Goal: Task Accomplishment & Management: Manage account settings

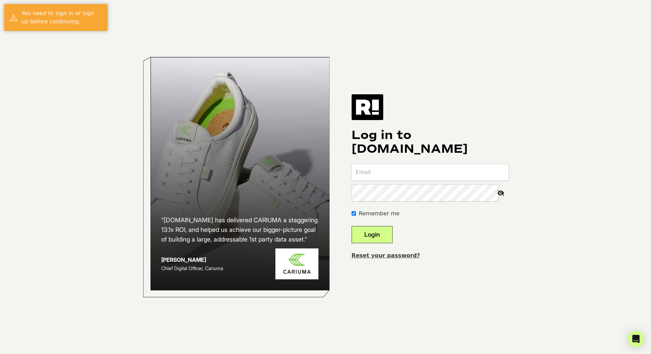
type input "[PERSON_NAME][EMAIL_ADDRESS][DOMAIN_NAME]"
click at [374, 240] on button "Login" at bounding box center [371, 234] width 41 height 17
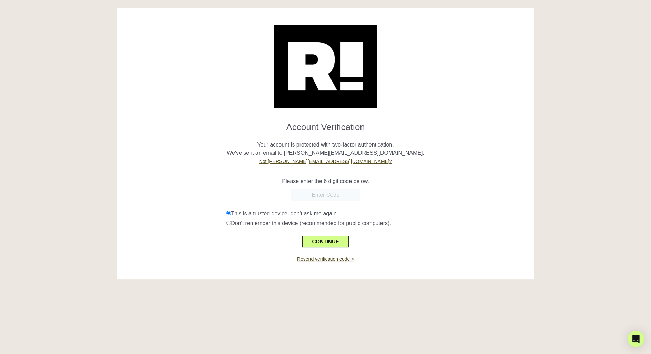
paste input "528792"
type input "528792"
click at [323, 238] on button "CONTINUE" at bounding box center [325, 242] width 46 height 12
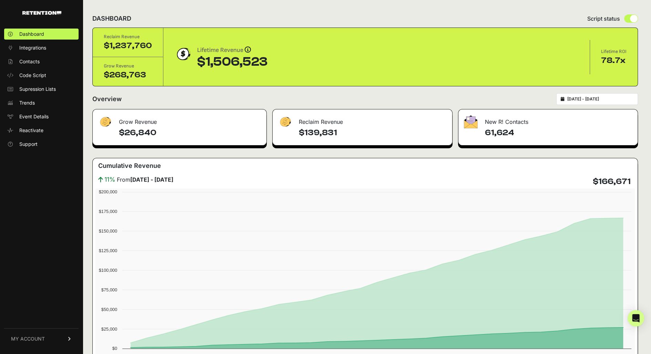
click at [54, 347] on link "MY ACCOUNT" at bounding box center [41, 339] width 74 height 21
click at [30, 313] on link "Billing" at bounding box center [41, 316] width 74 height 11
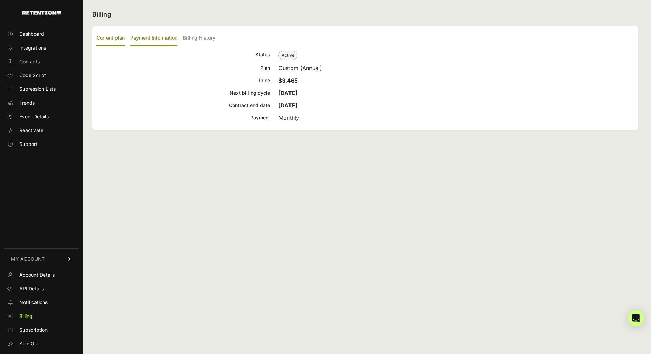
click at [160, 37] on label "Payment Information" at bounding box center [153, 38] width 47 height 16
click at [0, 0] on input "Payment Information" at bounding box center [0, 0] width 0 height 0
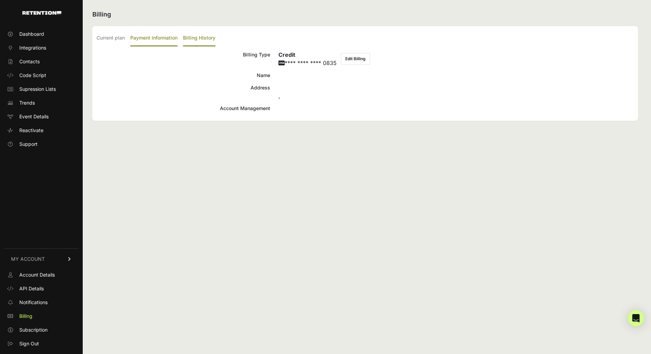
click at [195, 42] on label "Billing History" at bounding box center [199, 38] width 32 height 16
click at [0, 0] on input "Billing History" at bounding box center [0, 0] width 0 height 0
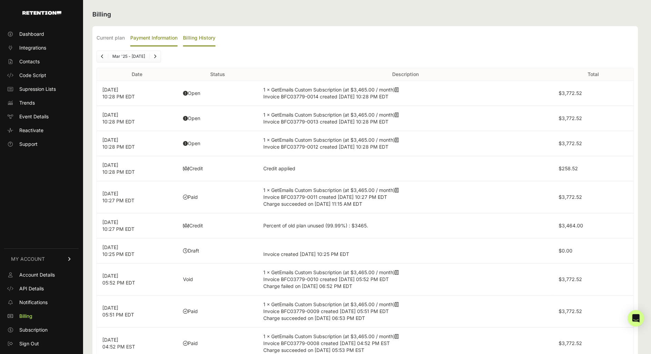
click at [151, 41] on label "Payment Information" at bounding box center [153, 38] width 47 height 16
click at [0, 0] on input "Payment Information" at bounding box center [0, 0] width 0 height 0
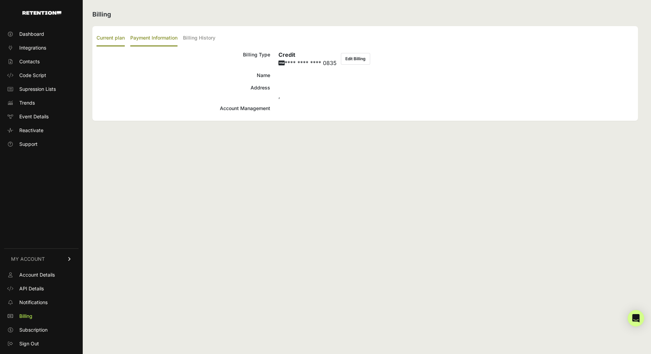
click at [118, 41] on label "Current plan" at bounding box center [110, 38] width 28 height 16
click at [0, 0] on input "Current plan" at bounding box center [0, 0] width 0 height 0
